Goal: Use online tool/utility: Utilize a website feature to perform a specific function

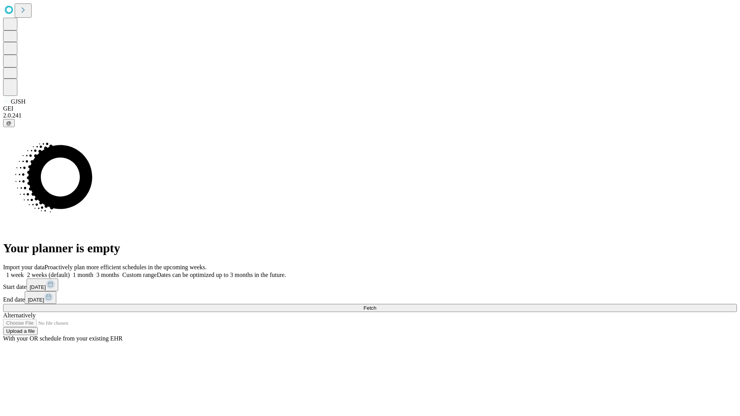
click at [376, 305] on span "Fetch" at bounding box center [369, 308] width 13 height 6
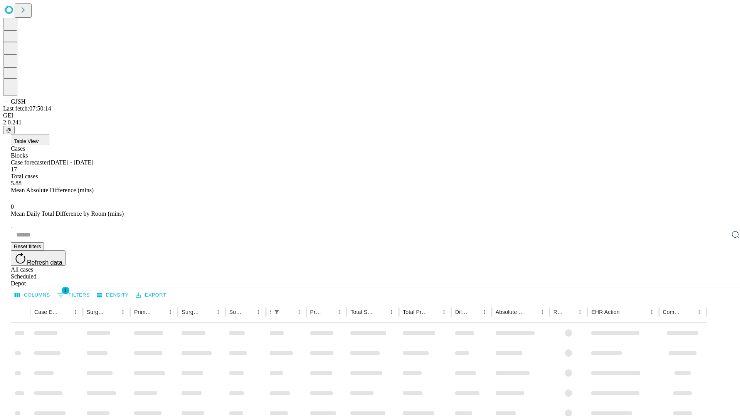
click at [39, 138] on span "Table View" at bounding box center [26, 141] width 25 height 6
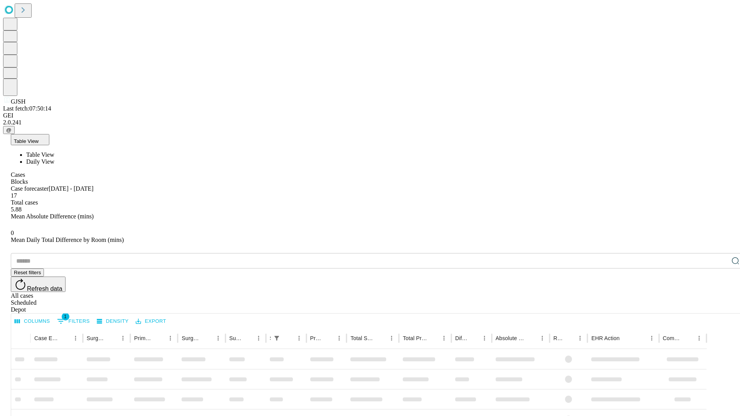
click at [54, 158] on span "Daily View" at bounding box center [40, 161] width 28 height 7
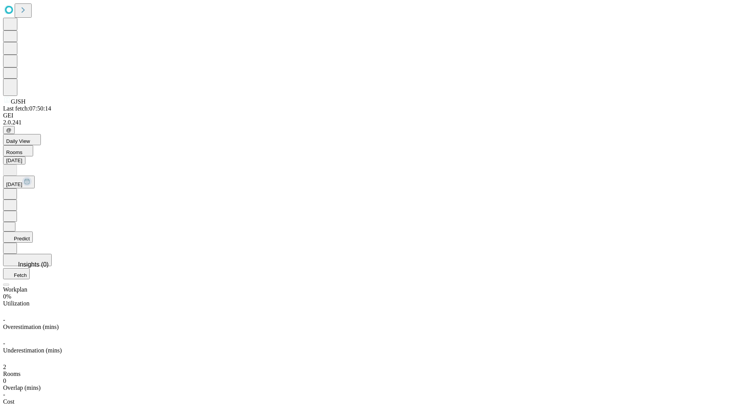
click at [33, 231] on button "Predict" at bounding box center [18, 236] width 30 height 11
